Goal: Task Accomplishment & Management: Use online tool/utility

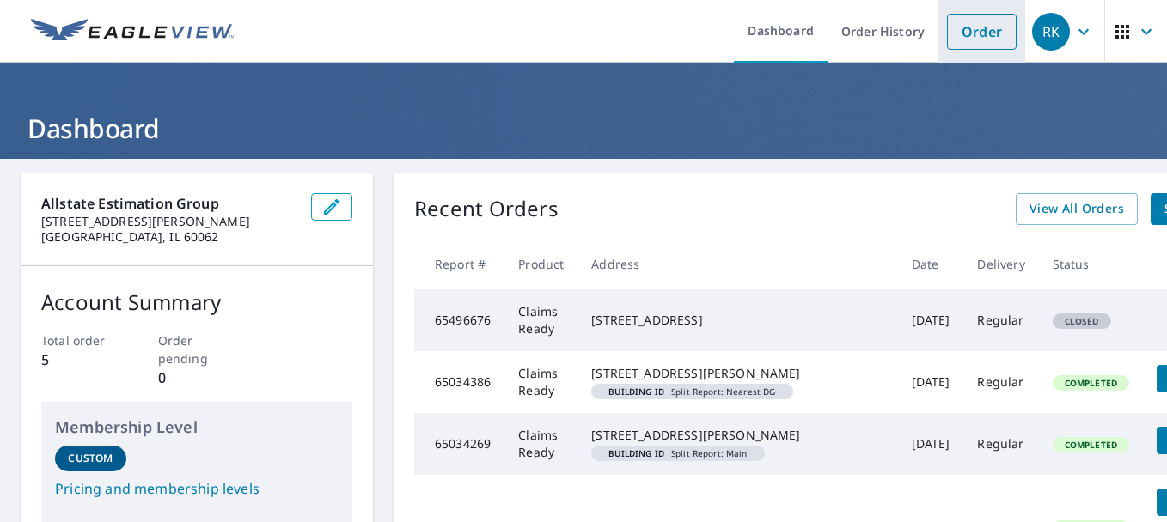
drag, startPoint x: 974, startPoint y: 34, endPoint x: 965, endPoint y: 62, distance: 29.9
click at [974, 34] on link "Order" at bounding box center [982, 32] width 70 height 36
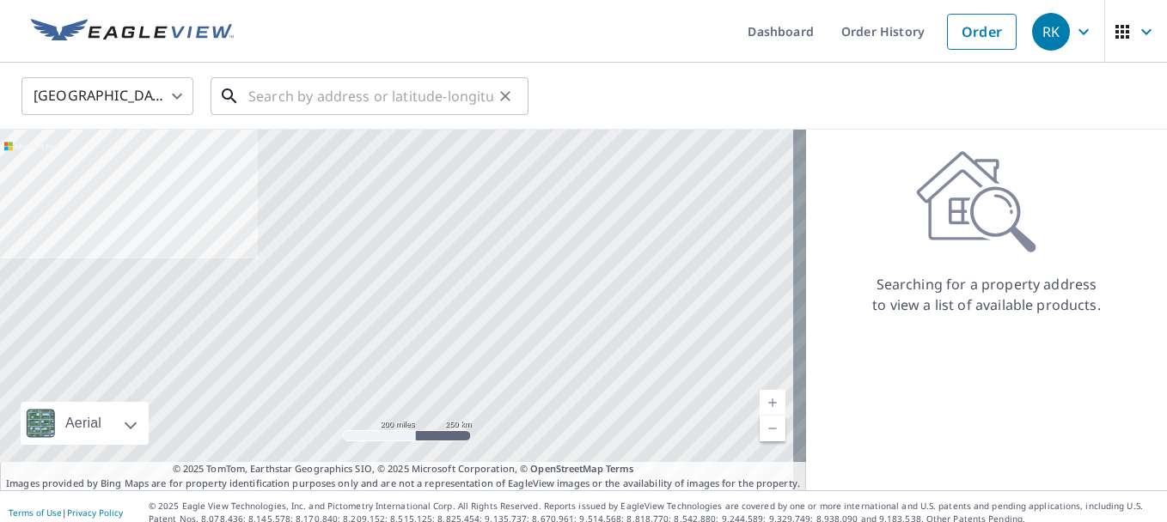
drag, startPoint x: 435, startPoint y: 101, endPoint x: 463, endPoint y: 101, distance: 28.4
click at [435, 101] on input "text" at bounding box center [370, 96] width 245 height 48
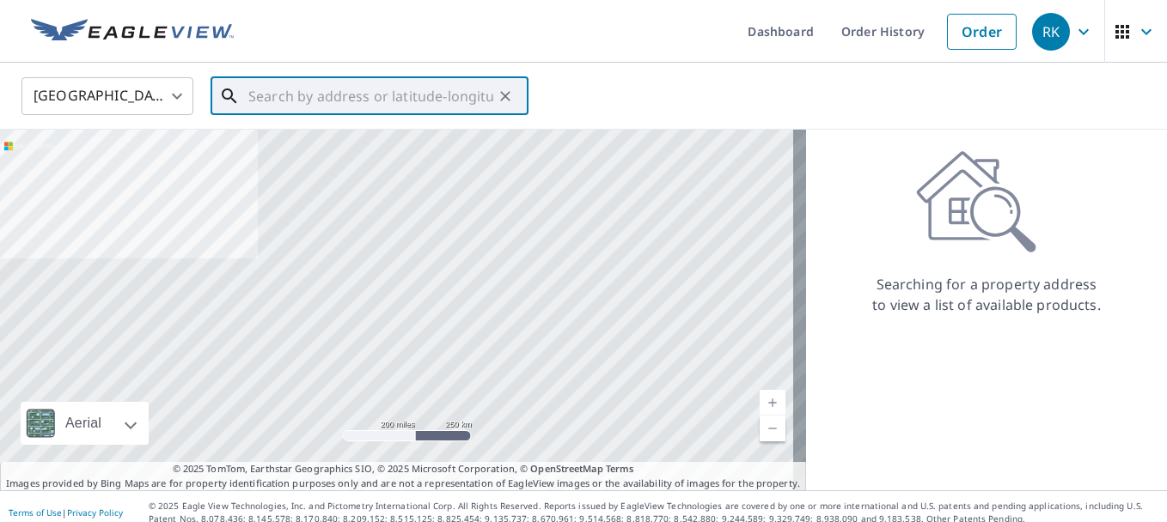
paste input "3016 JACKSON ST, MONROE, LA, 71202"
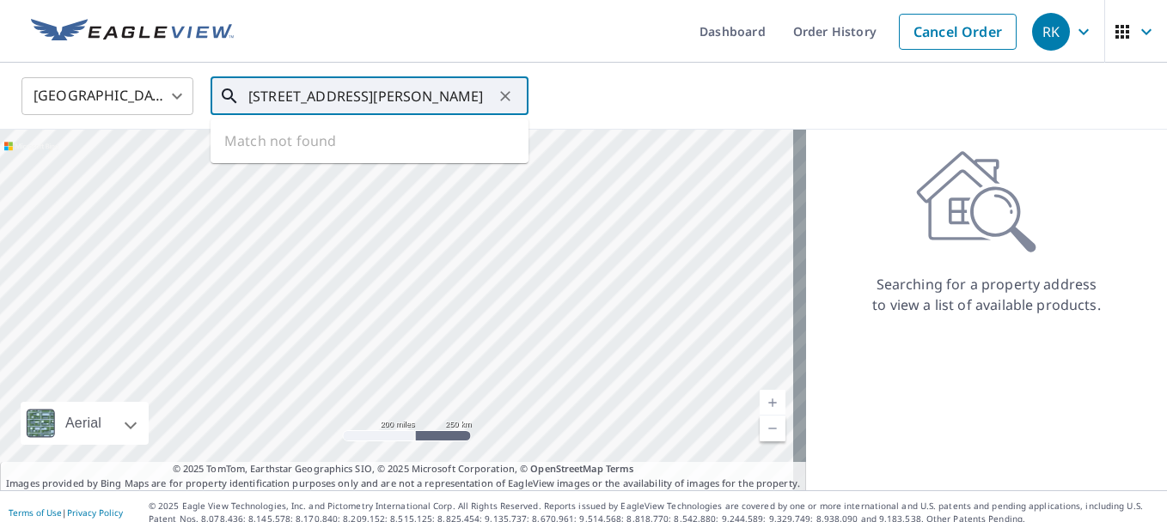
type input "3016 JACKSON ST, MONROE, LA, 71202"
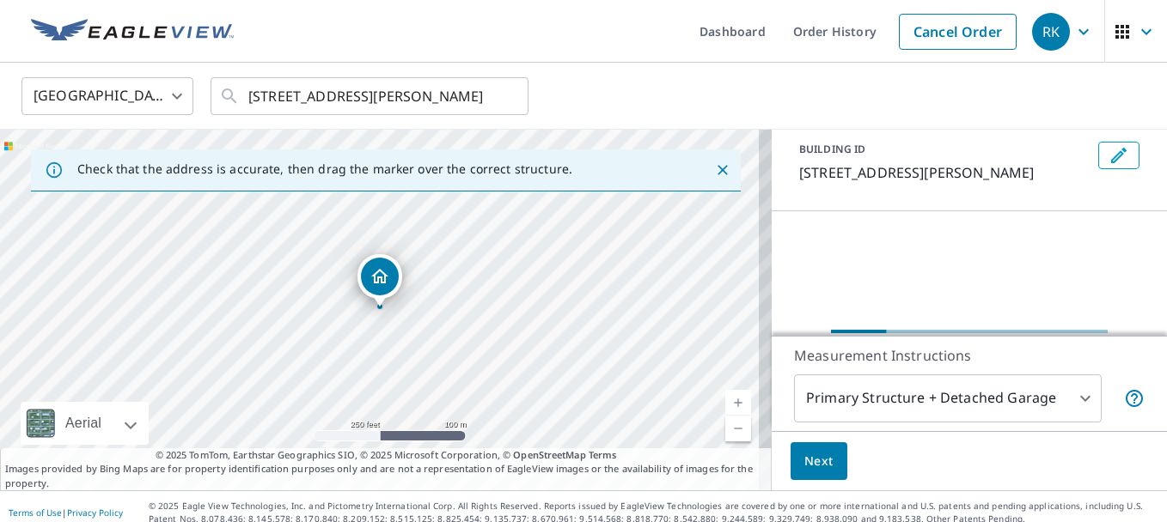
scroll to position [58, 0]
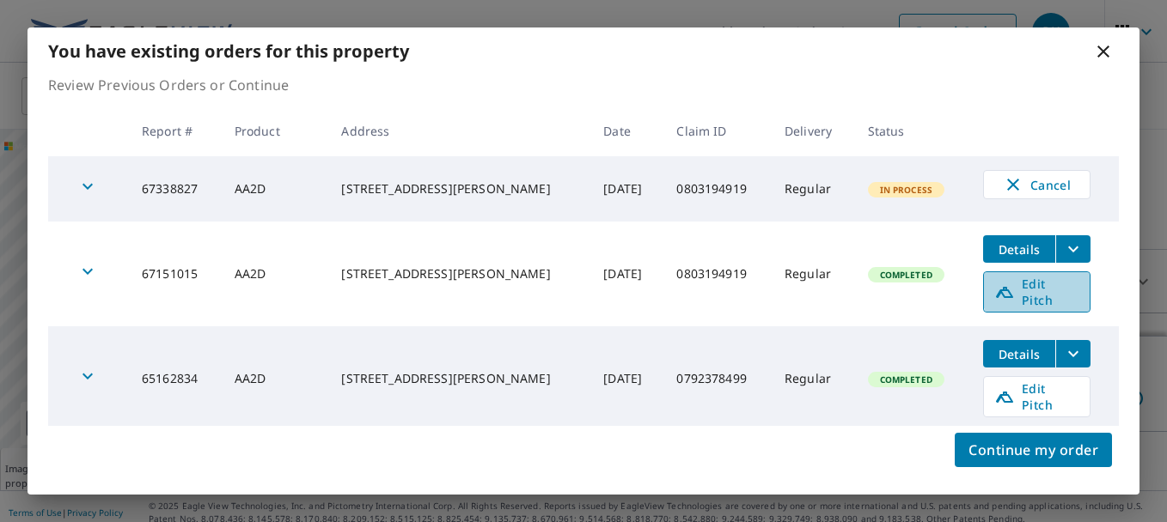
click at [1034, 289] on span "Edit Pitch" at bounding box center [1036, 292] width 85 height 33
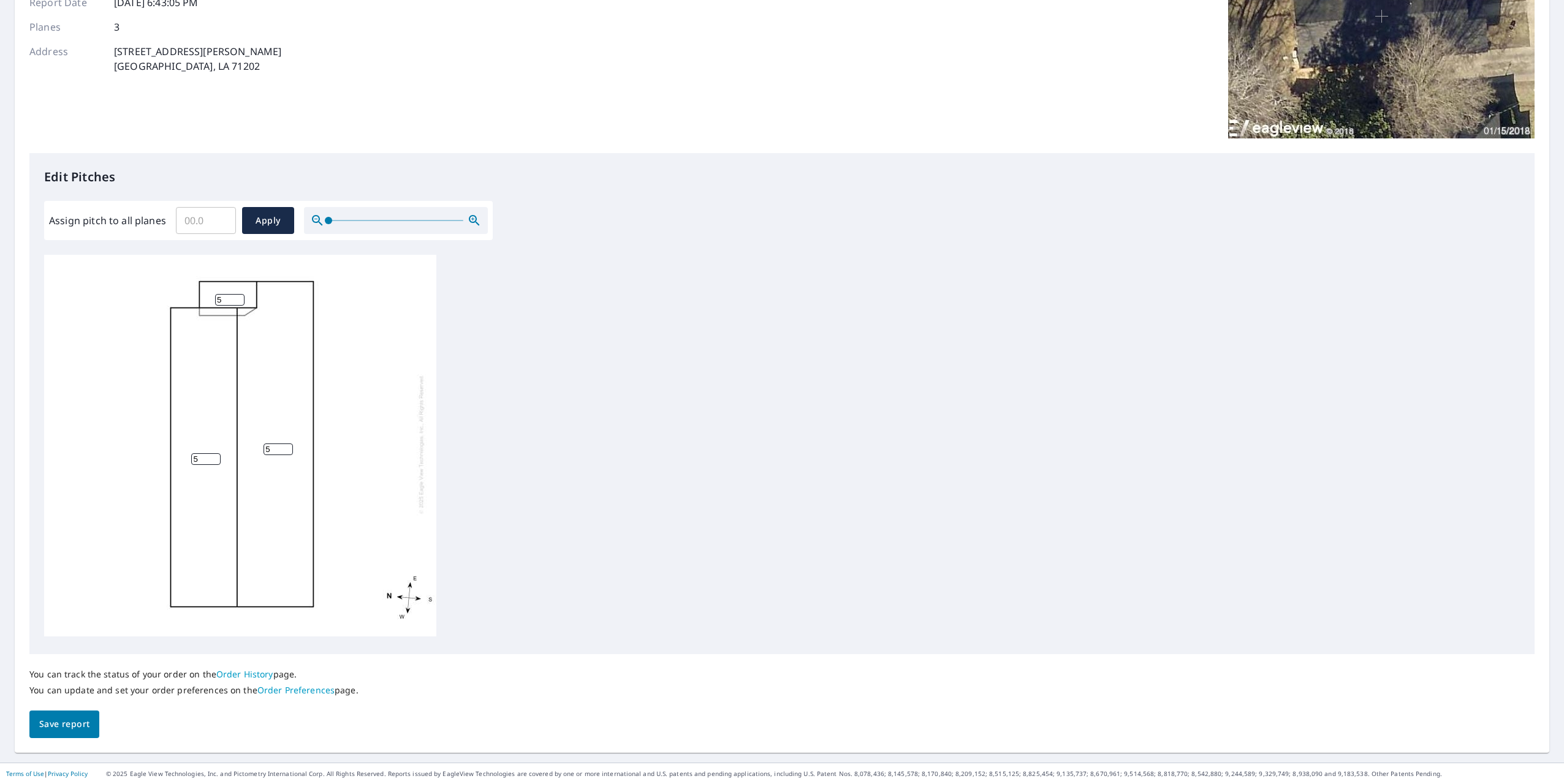
scroll to position [12, 0]
click at [268, 223] on span "Apply" at bounding box center [268, 220] width 33 height 15
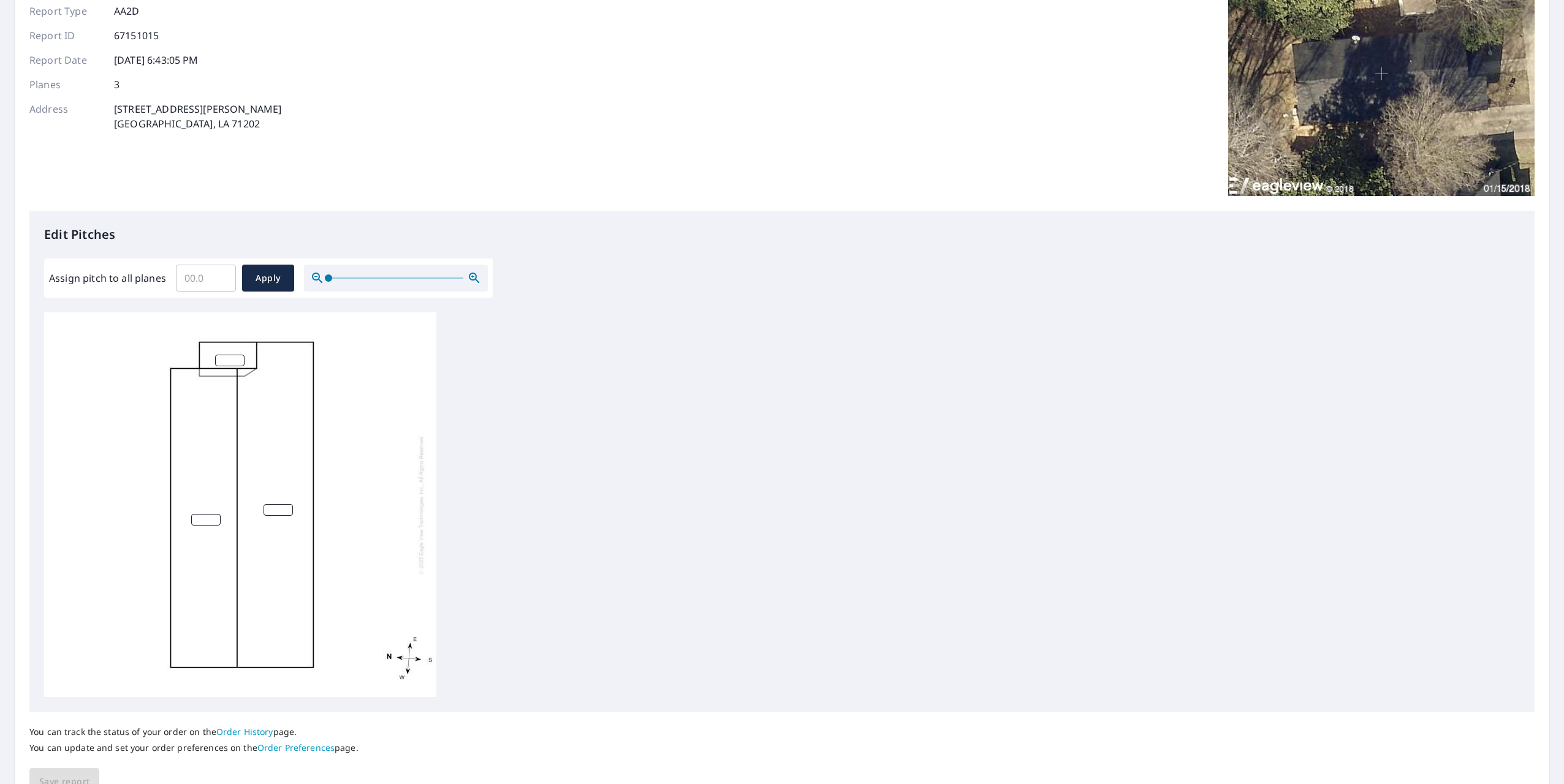
scroll to position [176, 0]
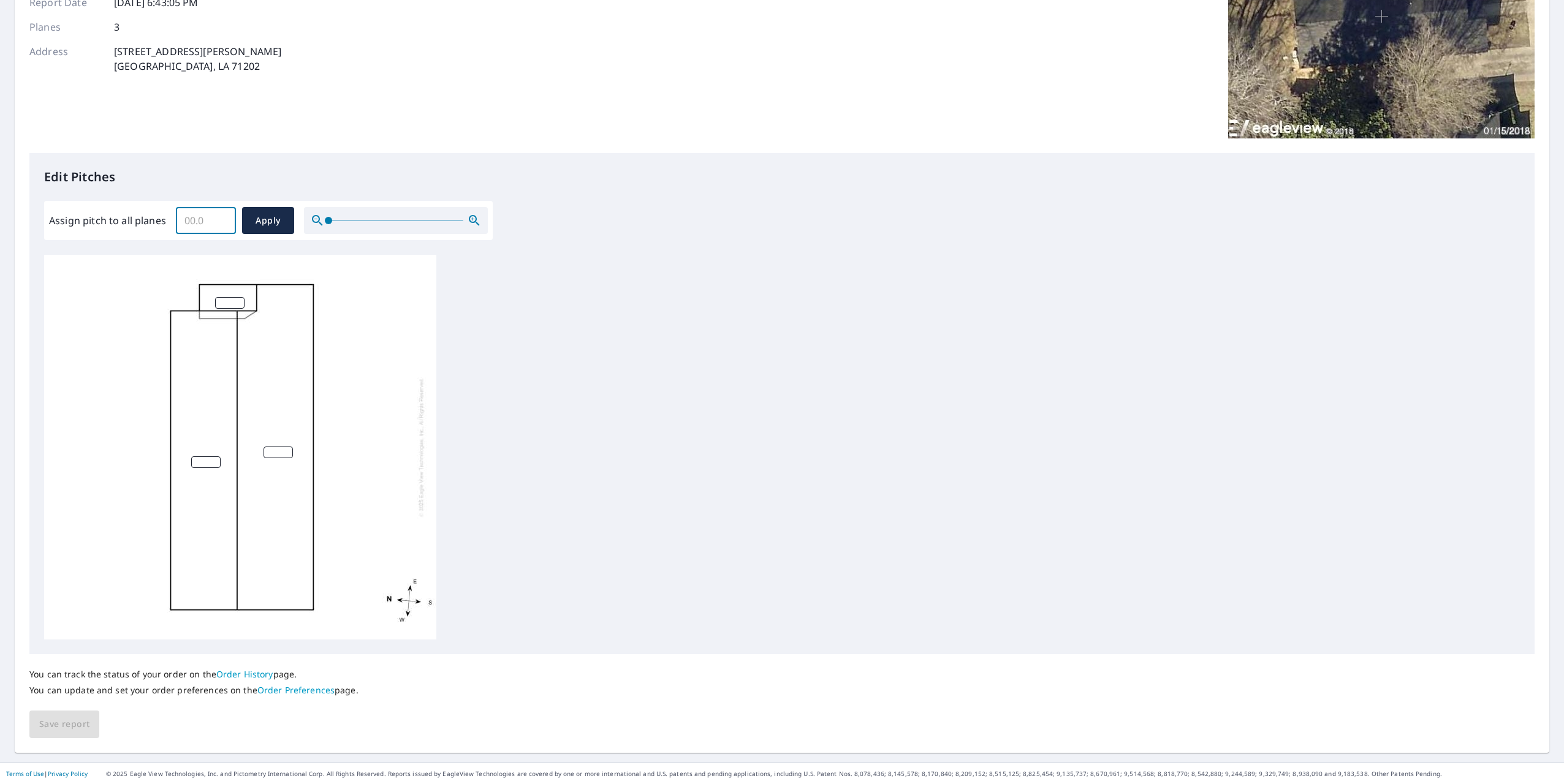
click at [183, 223] on input "Assign pitch to all planes" at bounding box center [206, 220] width 60 height 34
type input "5"
click at [277, 211] on button "Apply" at bounding box center [267, 220] width 52 height 27
type input "5"
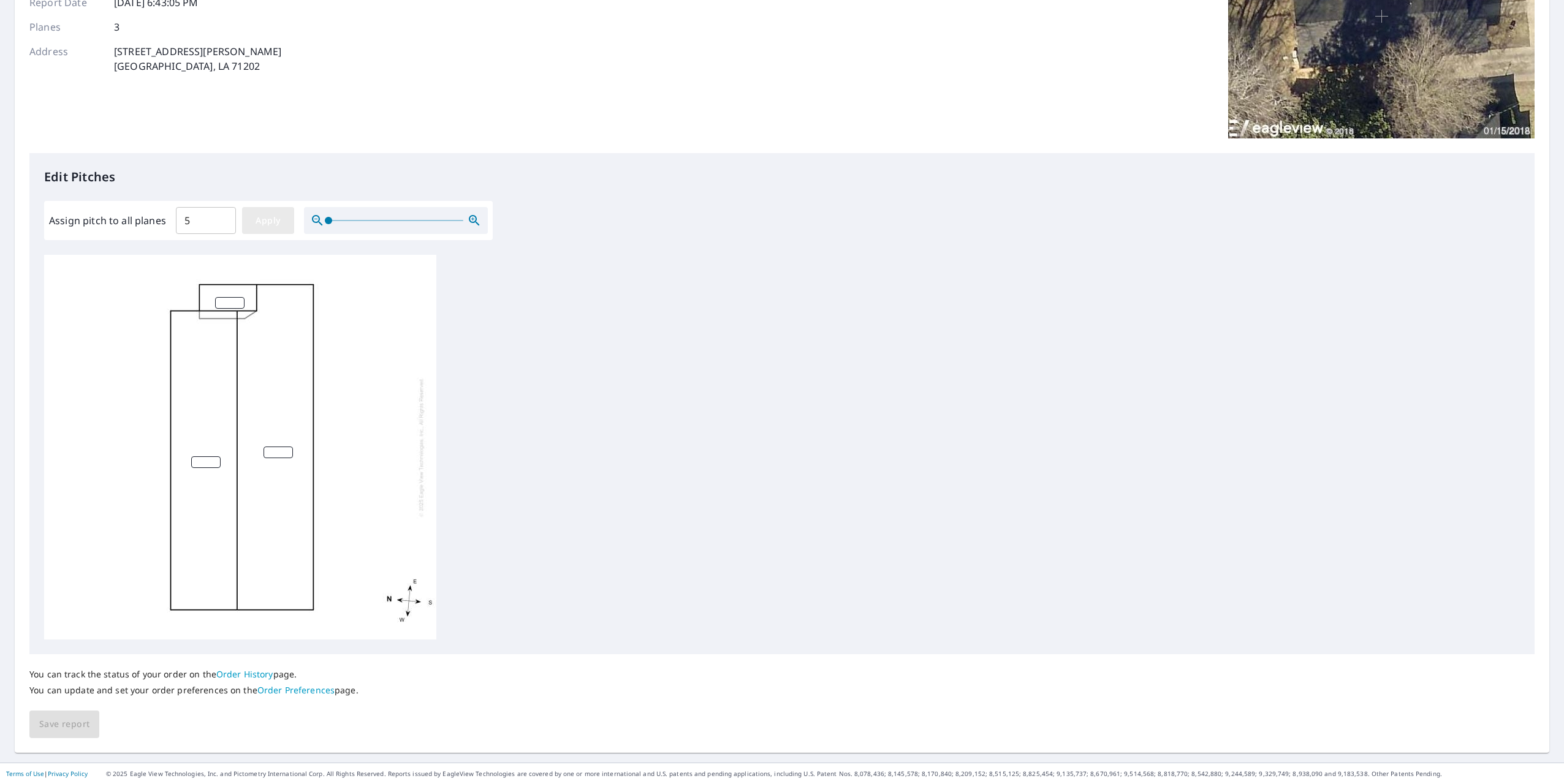
type input "5"
click at [57, 372] on span "Save report" at bounding box center [64, 723] width 50 height 15
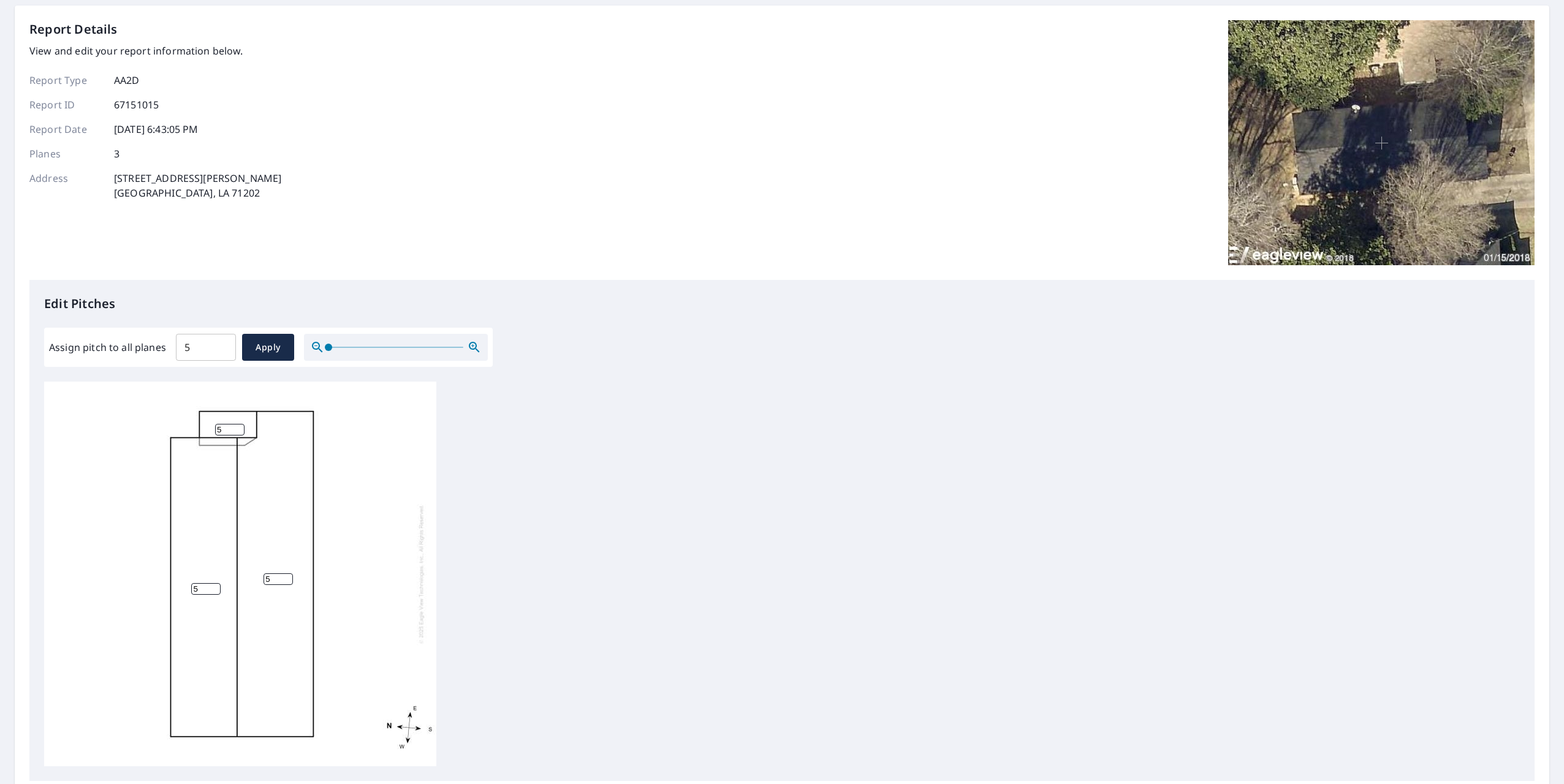
scroll to position [0, 0]
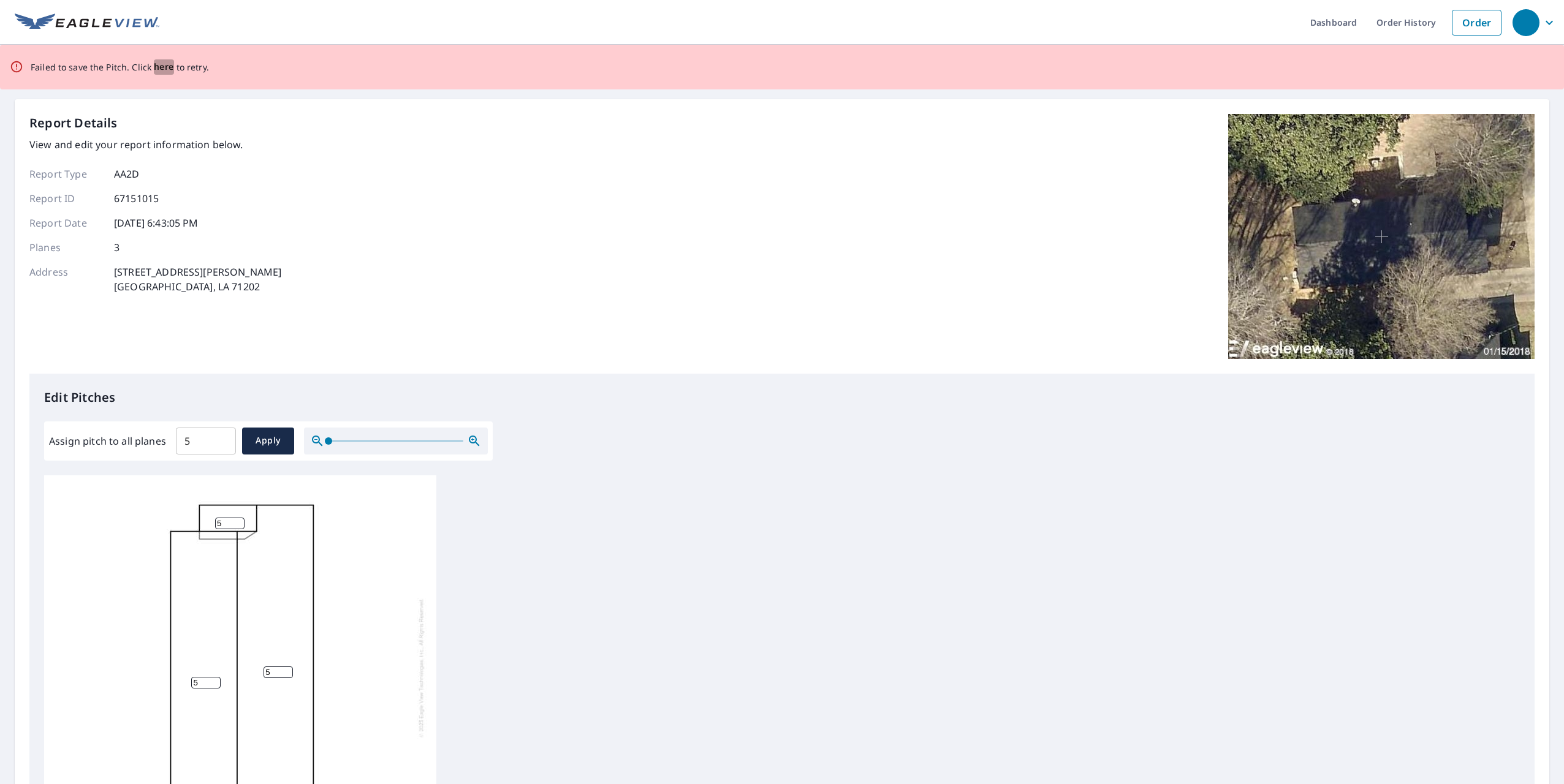
click at [159, 66] on span "here" at bounding box center [164, 66] width 20 height 15
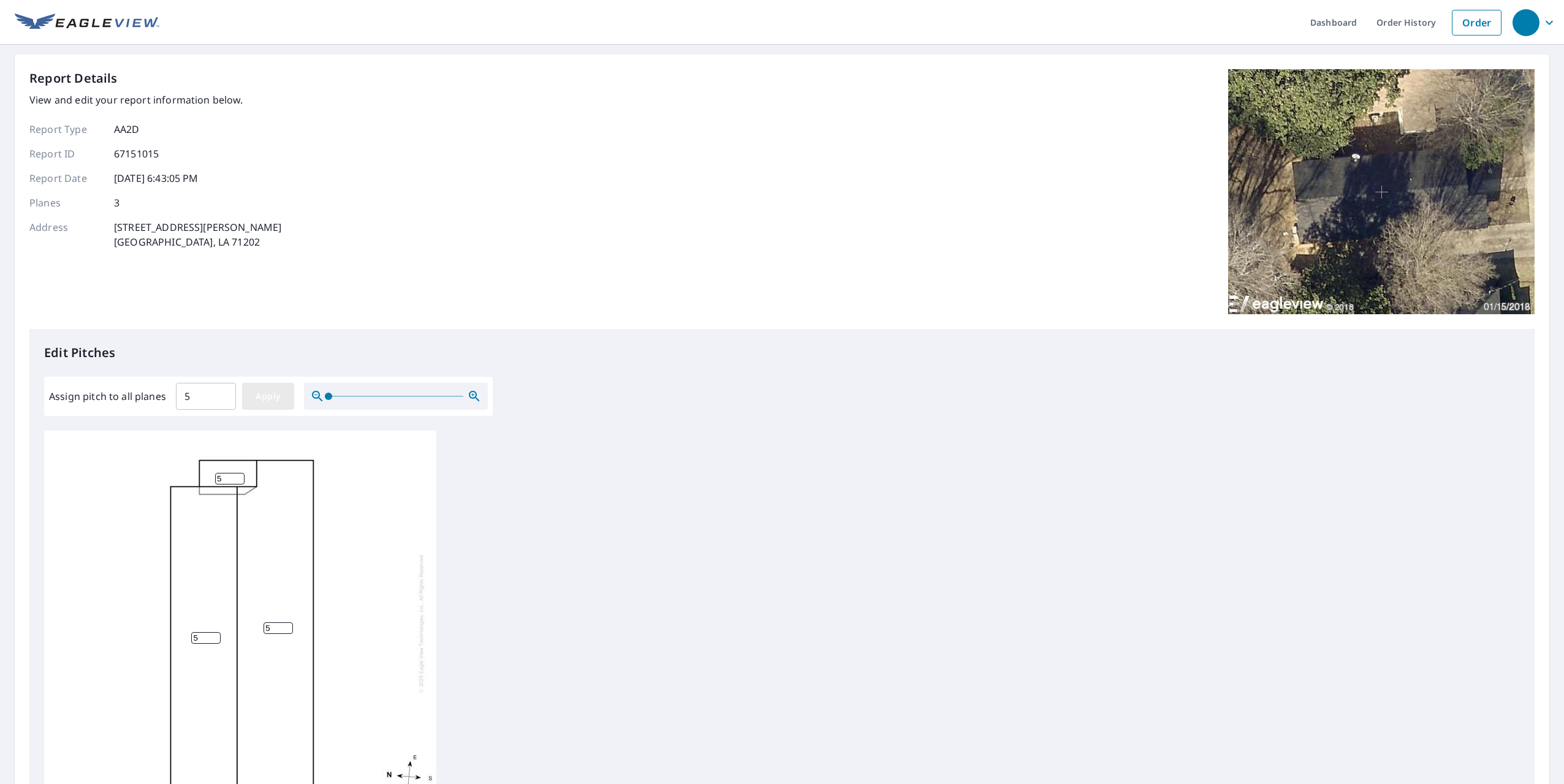
click at [268, 372] on span "Apply" at bounding box center [268, 396] width 33 height 15
